Goal: Task Accomplishment & Management: Manage account settings

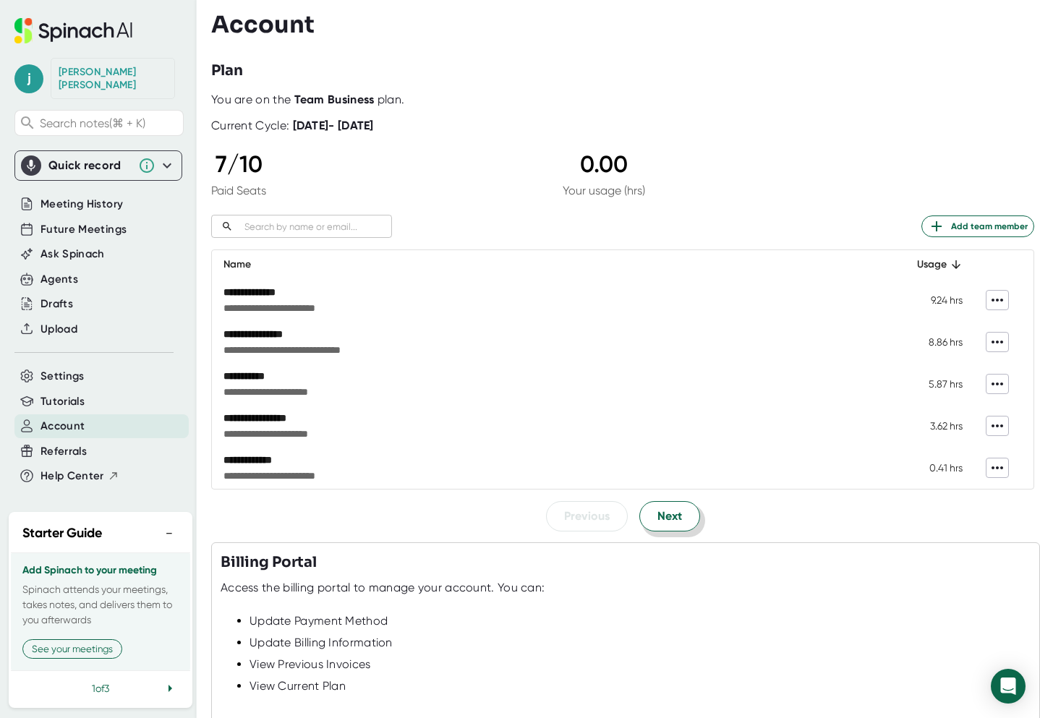
click at [661, 516] on span "Next" at bounding box center [669, 515] width 25 height 17
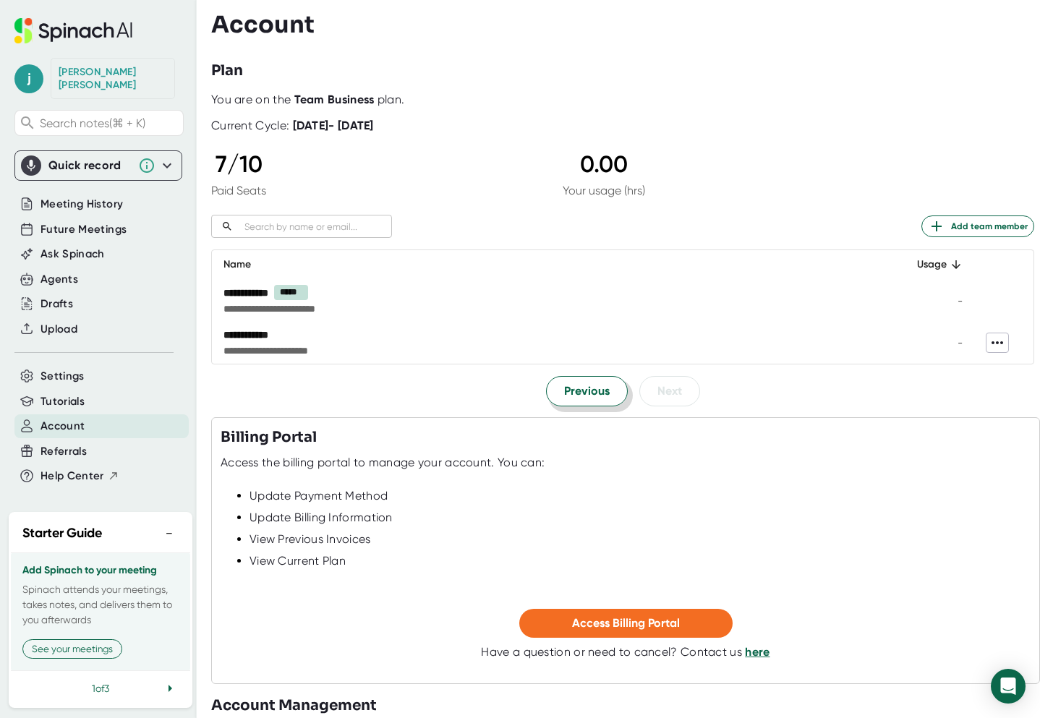
click at [594, 385] on span "Previous" at bounding box center [587, 390] width 46 height 17
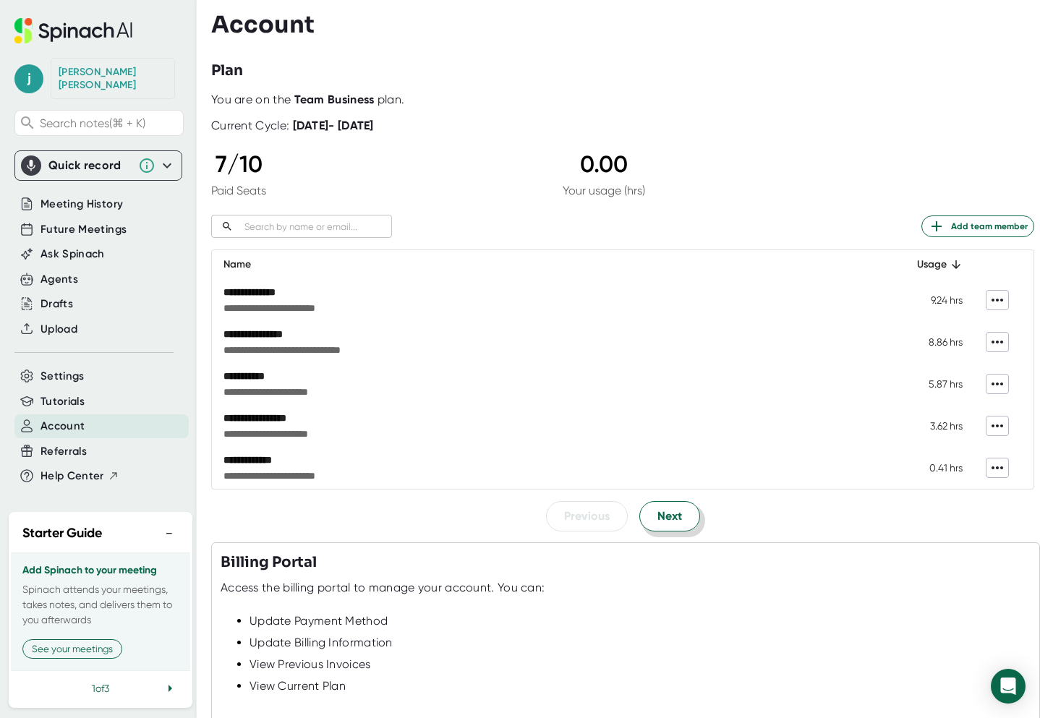
click at [667, 520] on span "Next" at bounding box center [669, 515] width 25 height 17
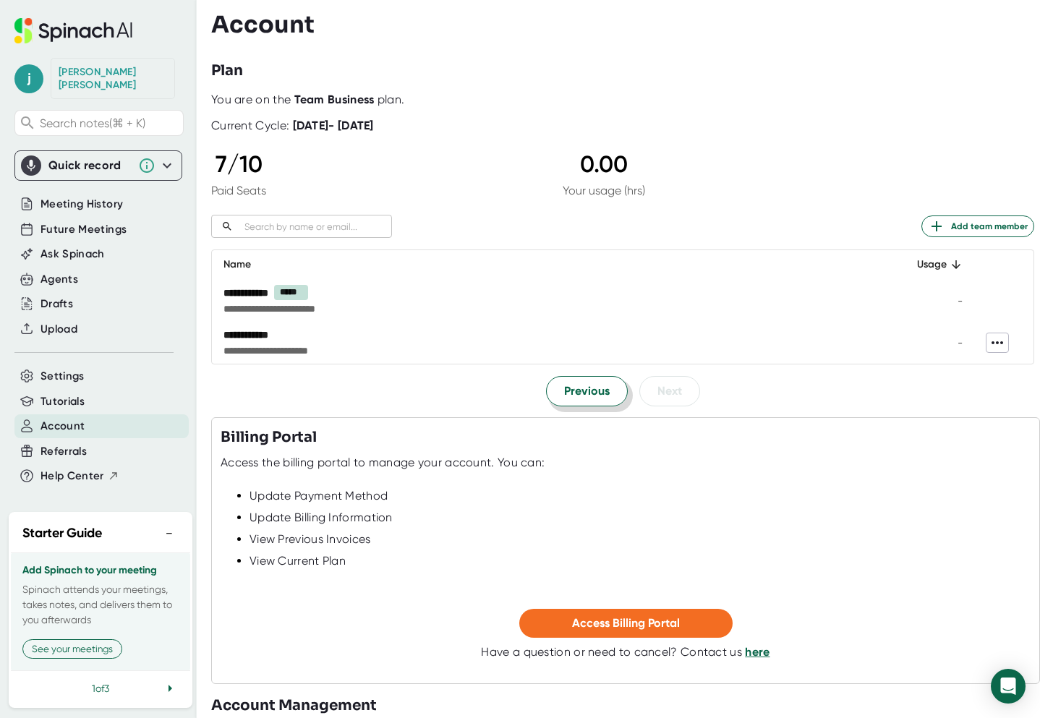
click at [592, 395] on span "Previous" at bounding box center [587, 390] width 46 height 17
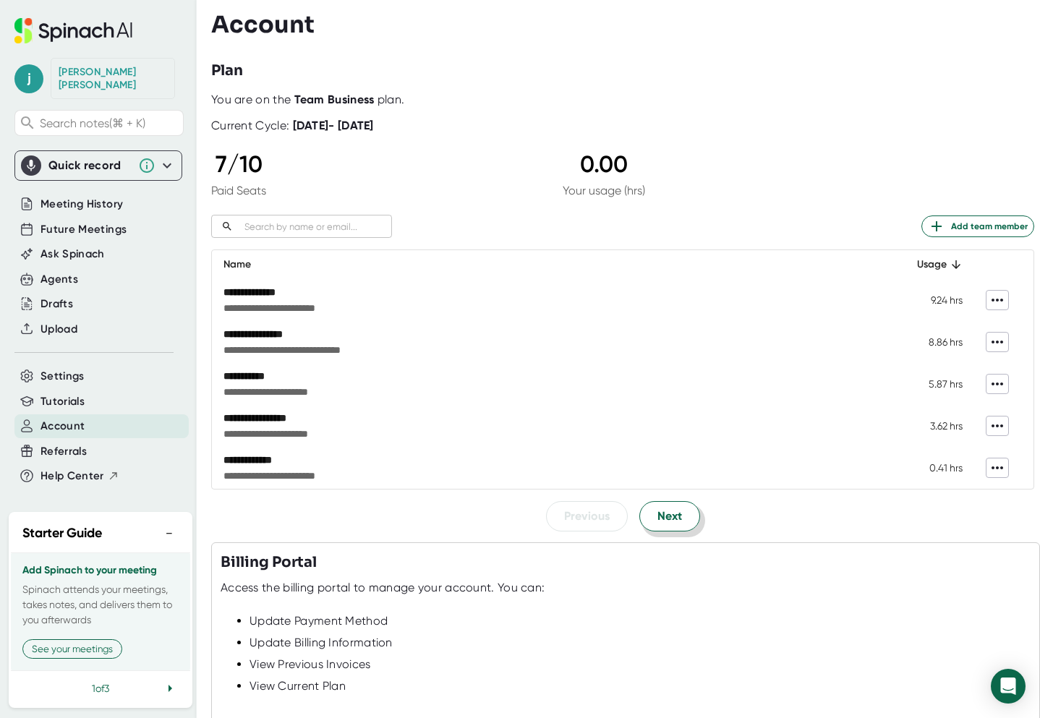
click at [668, 517] on span "Next" at bounding box center [669, 515] width 25 height 17
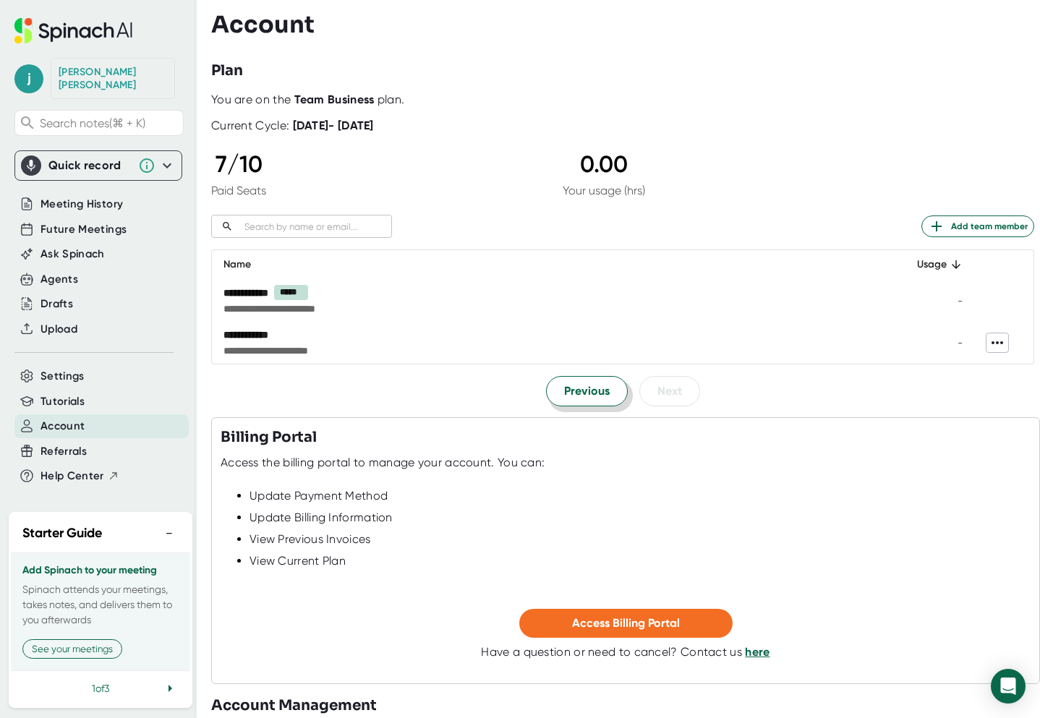
click at [596, 397] on span "Previous" at bounding box center [587, 390] width 46 height 17
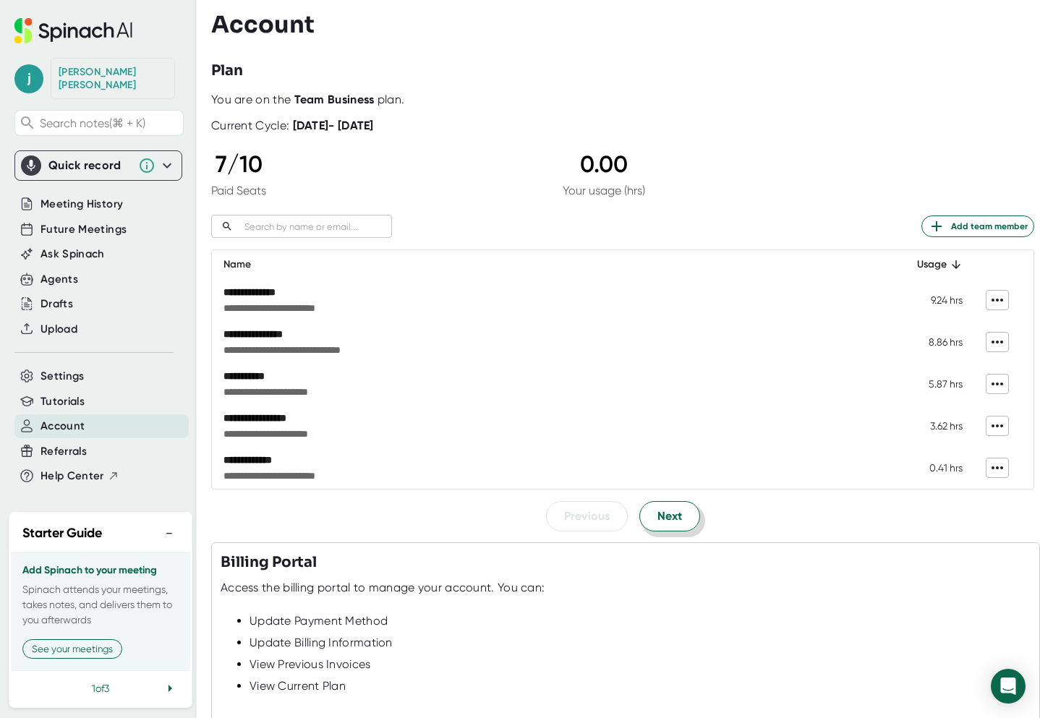
click at [672, 523] on span "Next" at bounding box center [669, 515] width 25 height 17
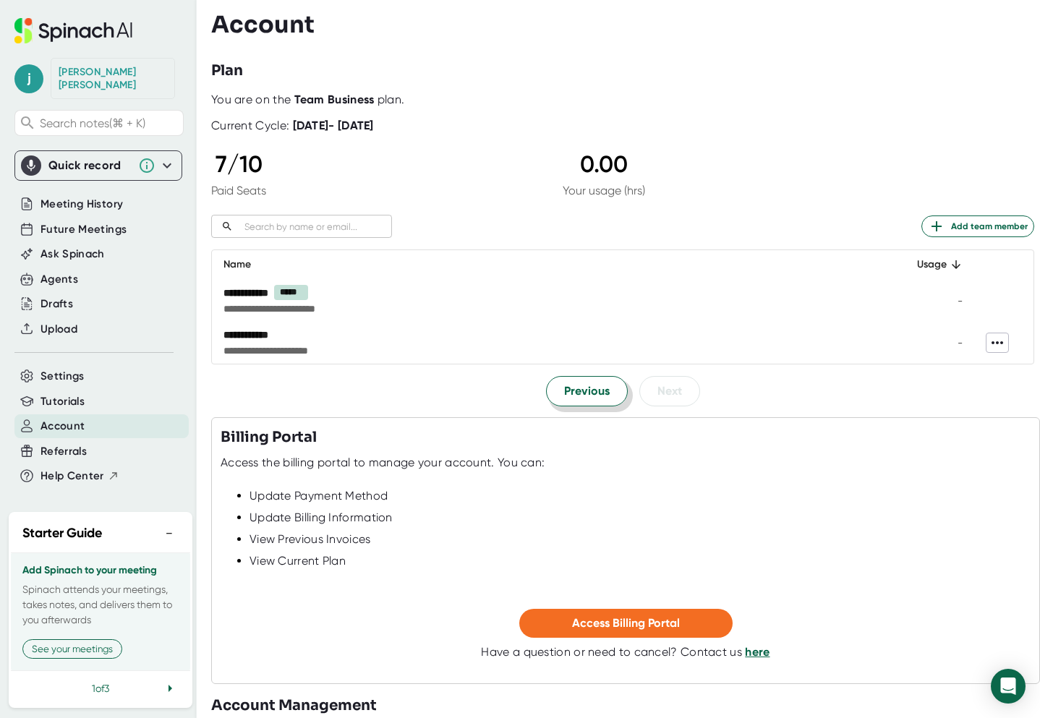
click at [585, 387] on span "Previous" at bounding box center [587, 390] width 46 height 17
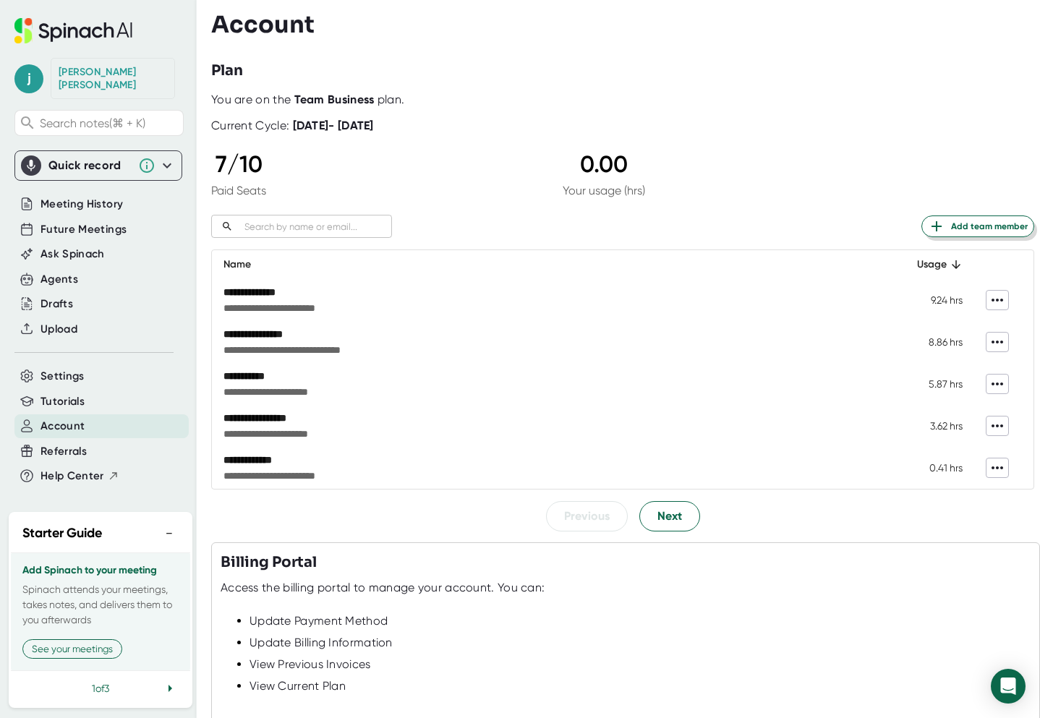
click at [994, 225] on span "Add team member" at bounding box center [977, 226] width 100 height 17
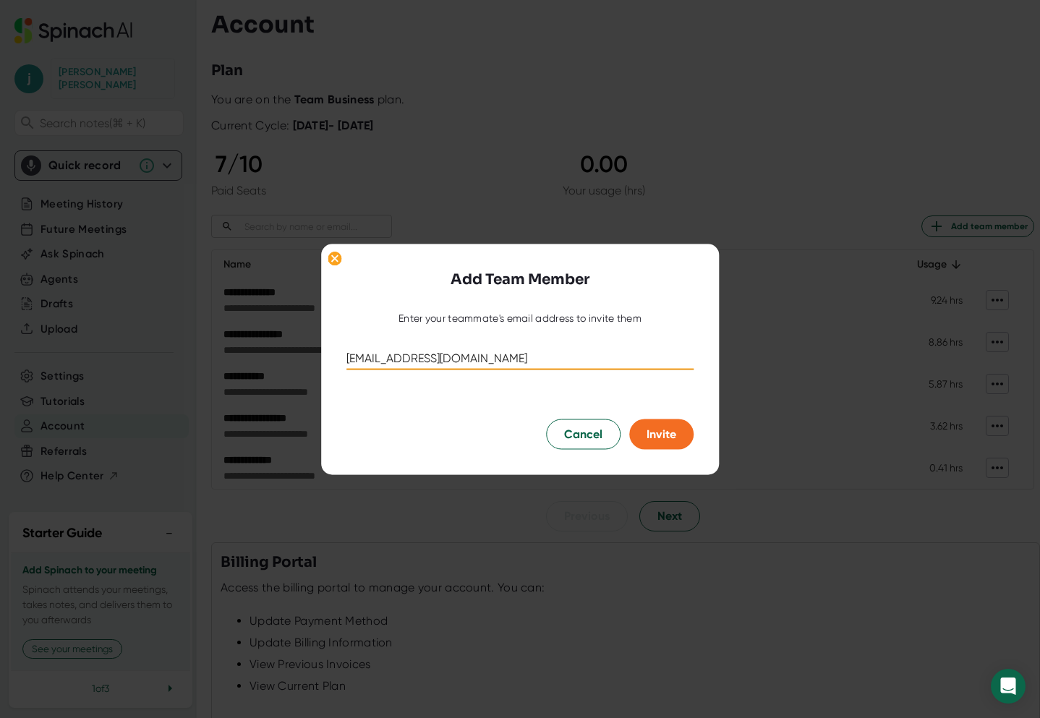
click at [351, 358] on input "[EMAIL_ADDRESS][DOMAIN_NAME]" at bounding box center [519, 357] width 347 height 23
type input "[EMAIL_ADDRESS][DOMAIN_NAME]"
click at [667, 430] on span "Invite" at bounding box center [661, 434] width 30 height 14
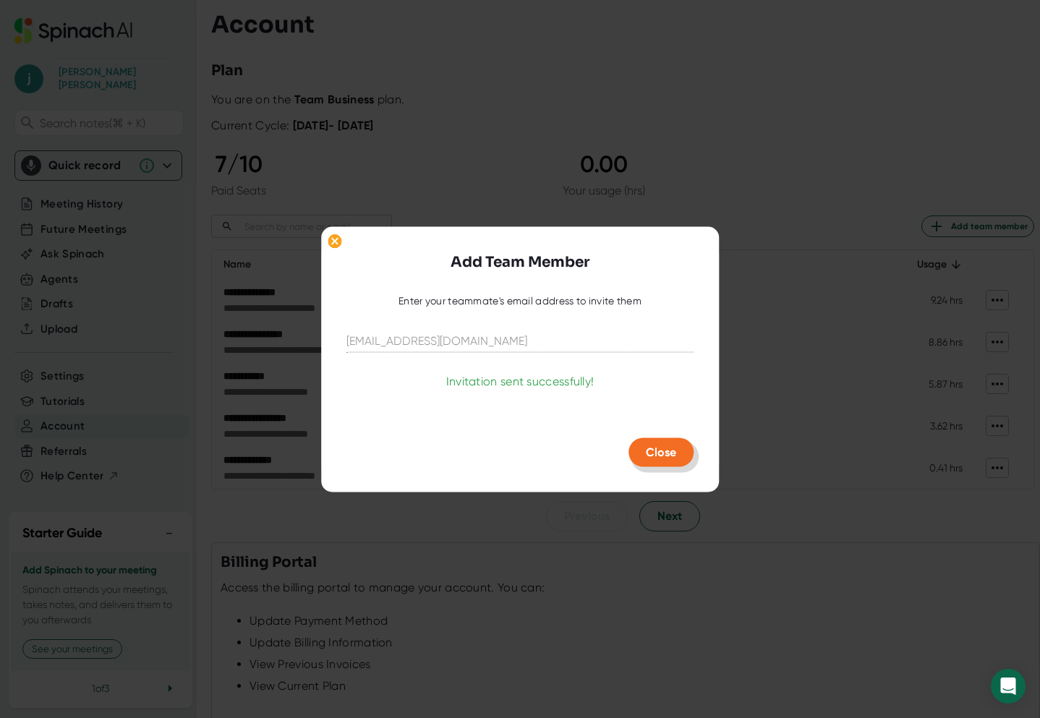
click at [654, 455] on span "Close" at bounding box center [661, 452] width 30 height 14
